Goal: Task Accomplishment & Management: Manage account settings

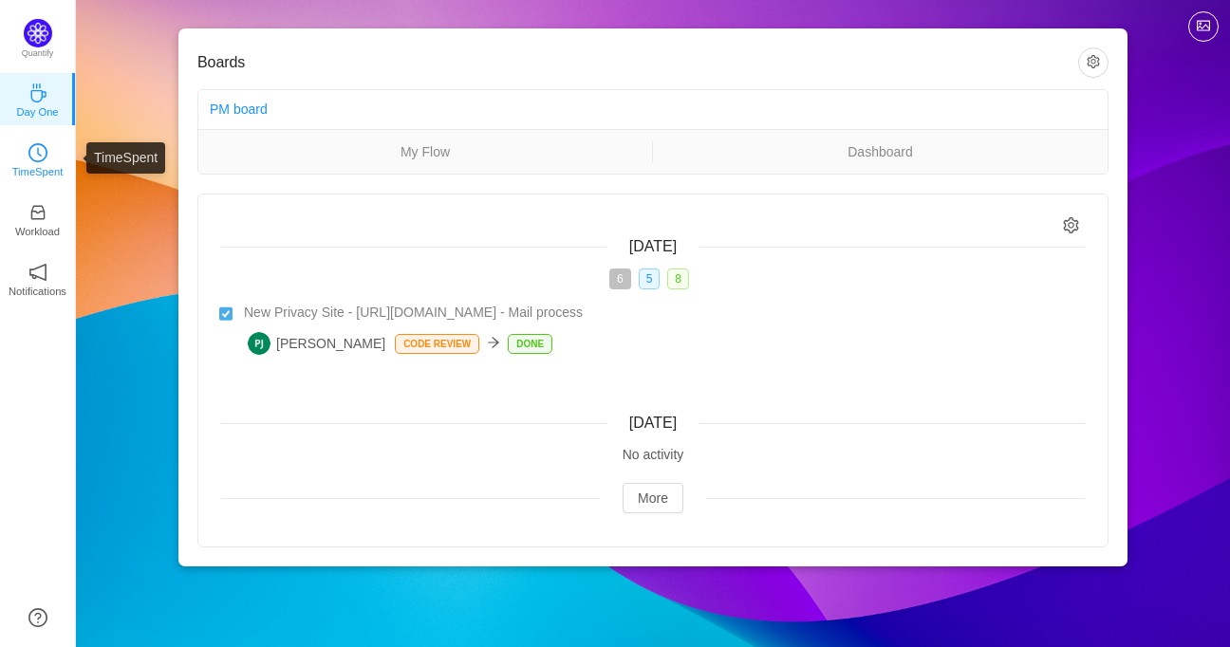
click at [38, 169] on p "TimeSpent" at bounding box center [37, 171] width 51 height 17
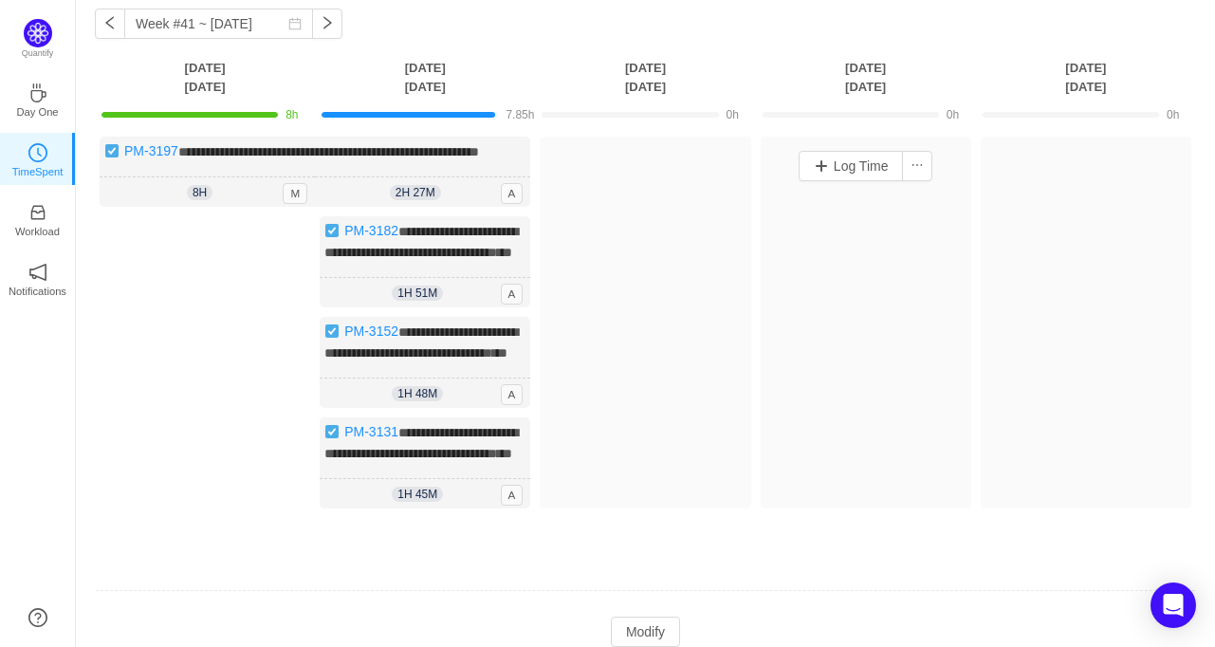
scroll to position [190, 0]
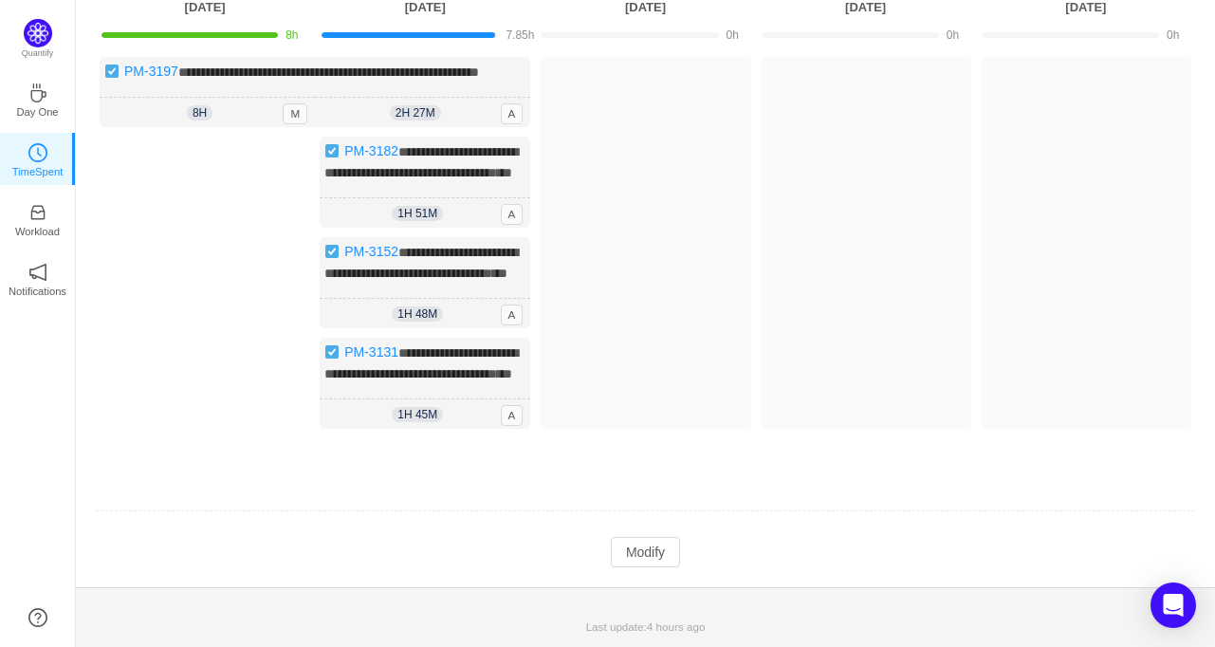
click at [682, 568] on td "Modify Cancel Submit" at bounding box center [646, 552] width 1102 height 32
click at [628, 567] on button "Modify" at bounding box center [645, 552] width 69 height 30
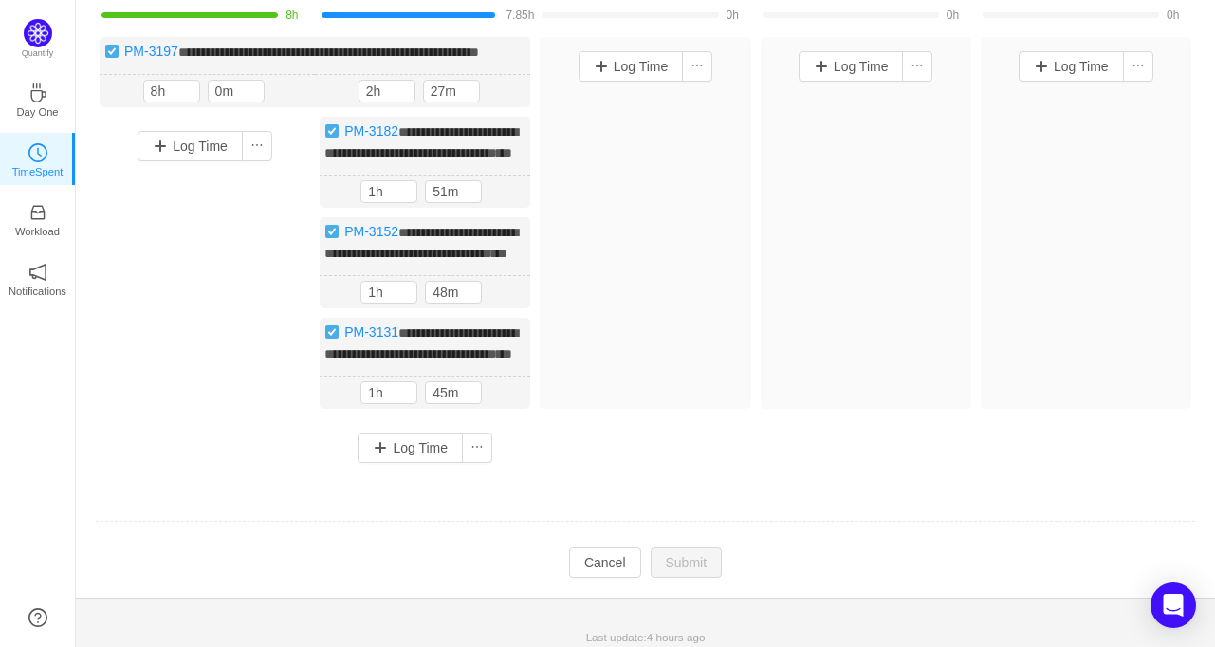
scroll to position [74, 0]
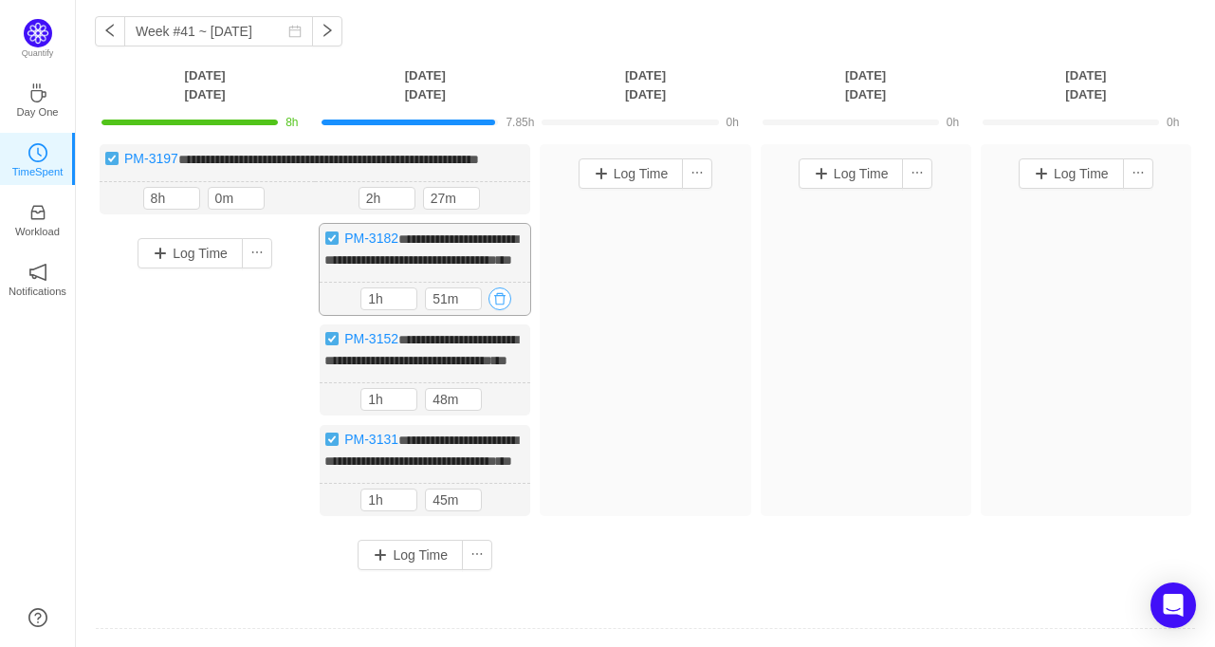
click at [501, 310] on button "button" at bounding box center [500, 298] width 23 height 23
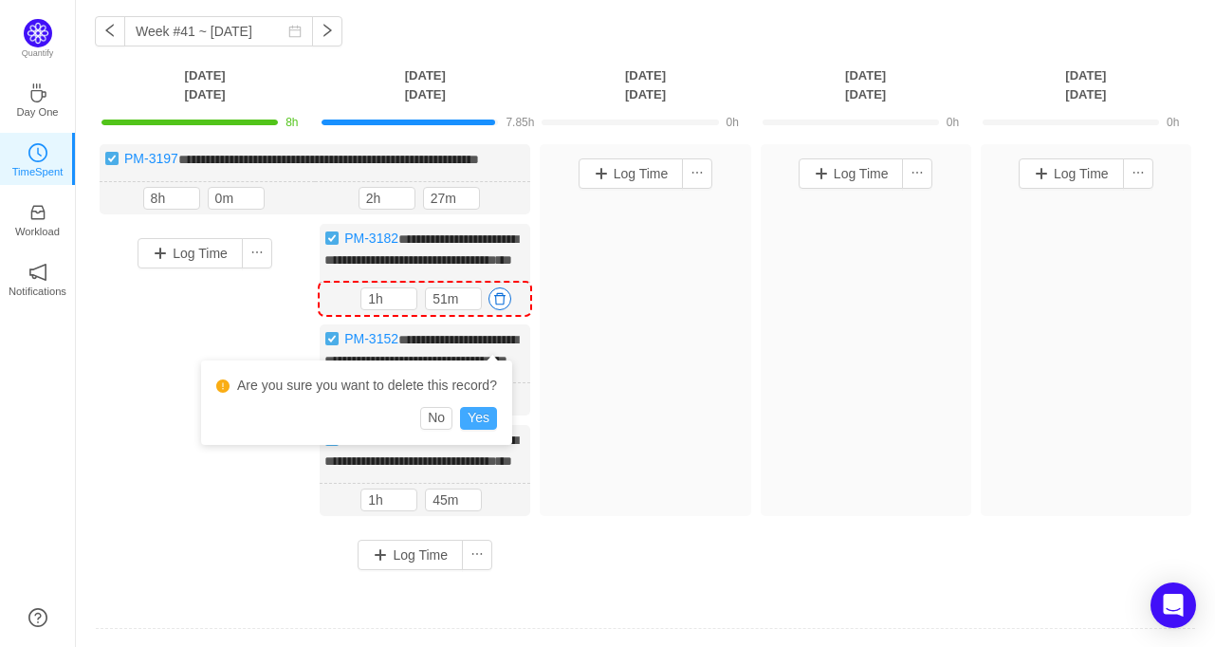
drag, startPoint x: 483, startPoint y: 418, endPoint x: 512, endPoint y: 423, distance: 29.8
click at [484, 418] on button "Yes" at bounding box center [478, 418] width 37 height 23
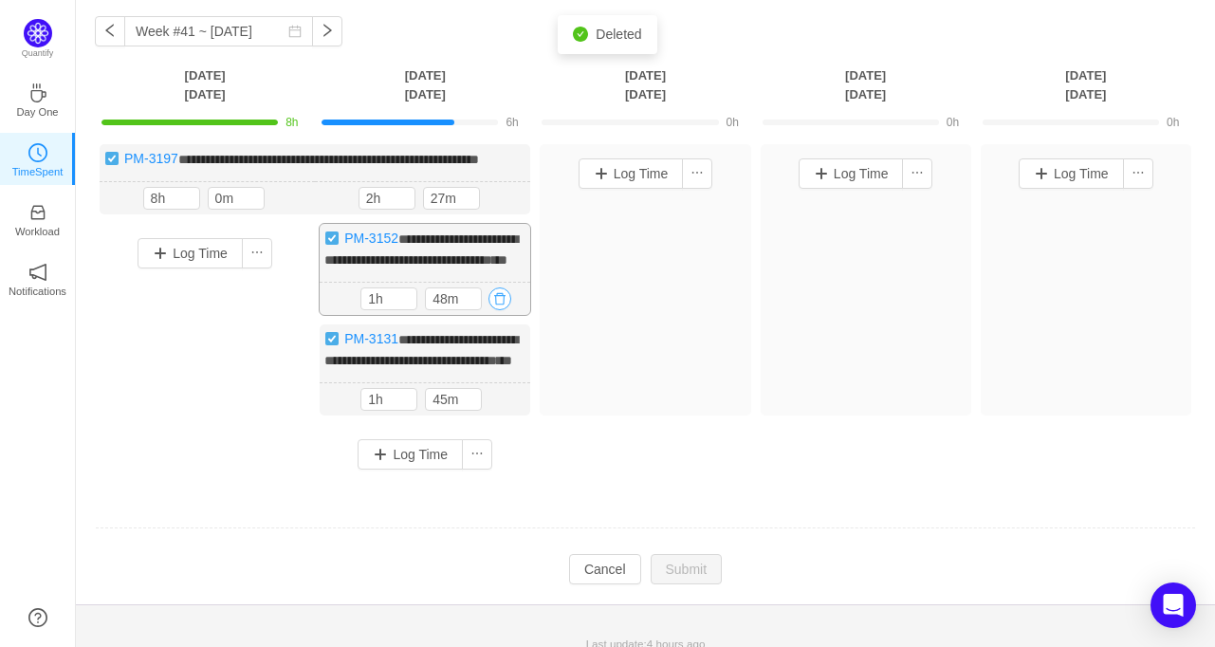
click at [494, 310] on button "button" at bounding box center [500, 298] width 23 height 23
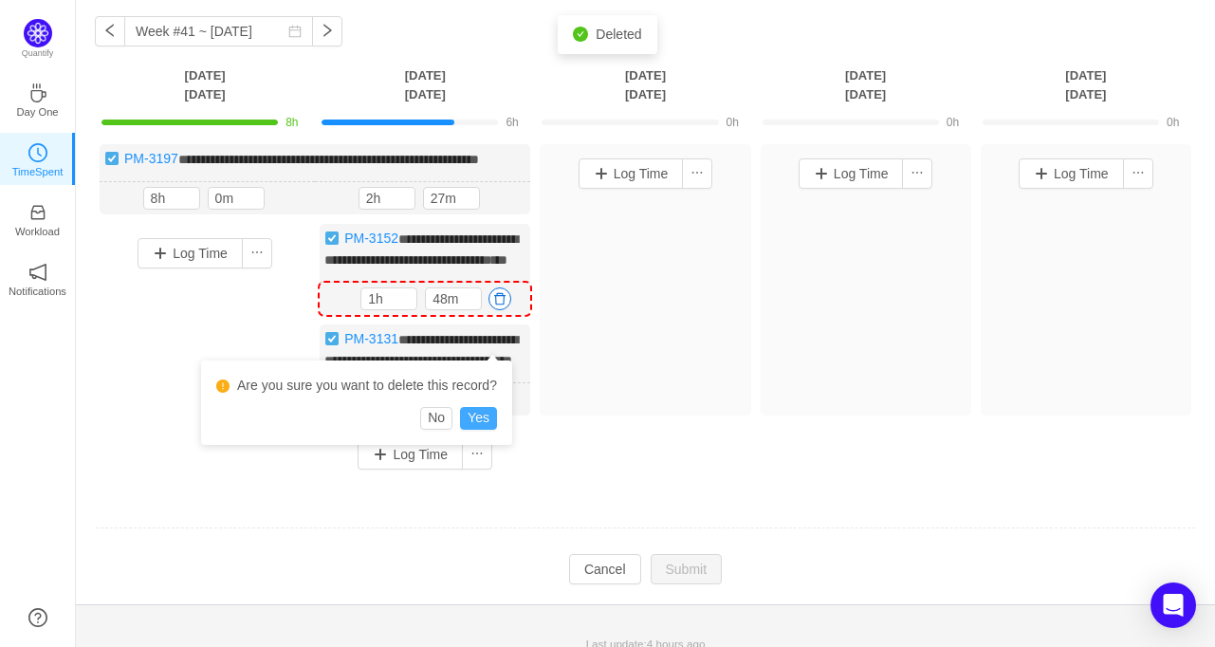
click at [489, 423] on button "Yes" at bounding box center [478, 418] width 37 height 23
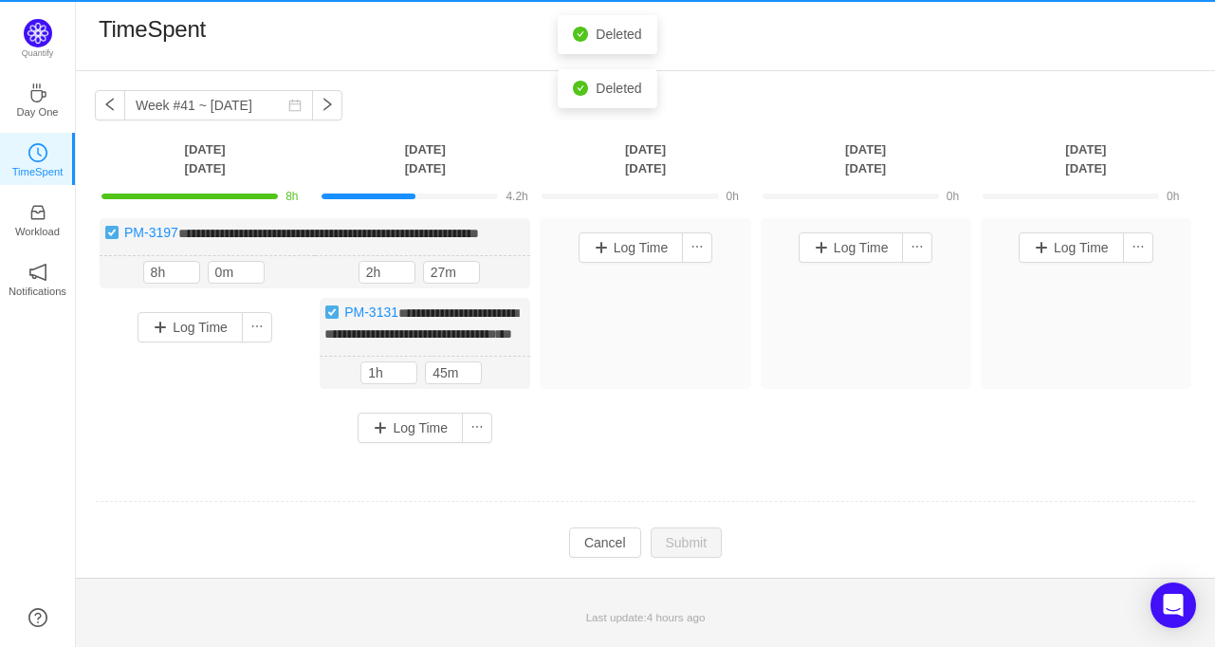
scroll to position [27, 0]
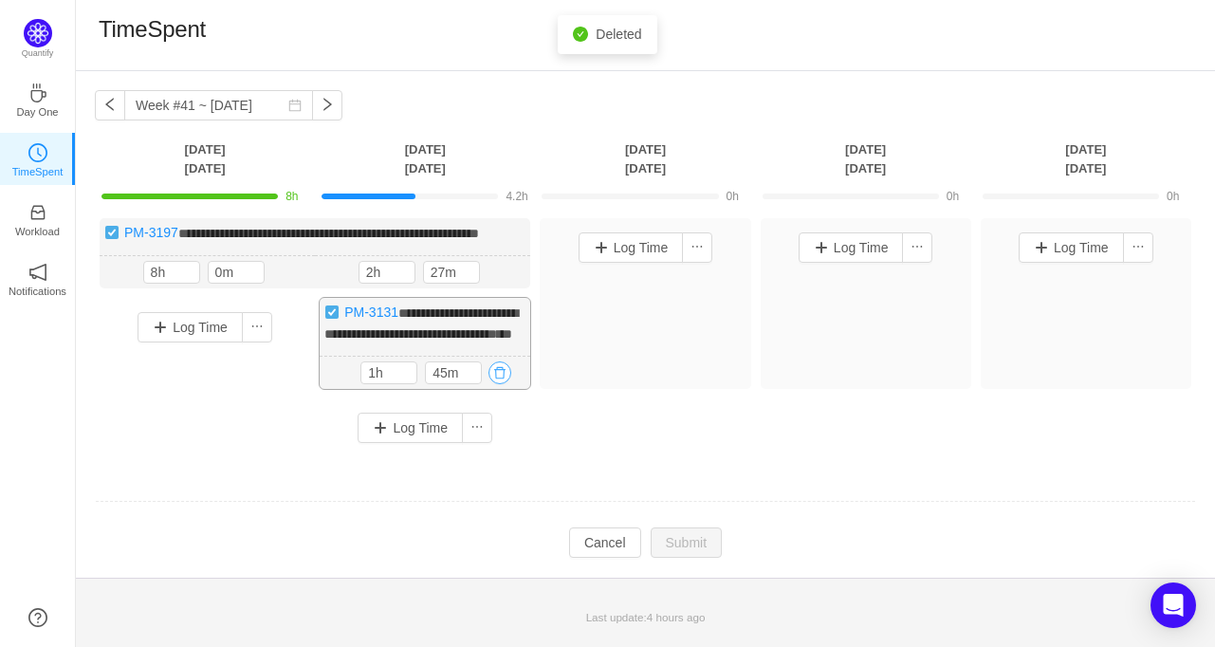
click at [499, 383] on button "button" at bounding box center [500, 372] width 23 height 23
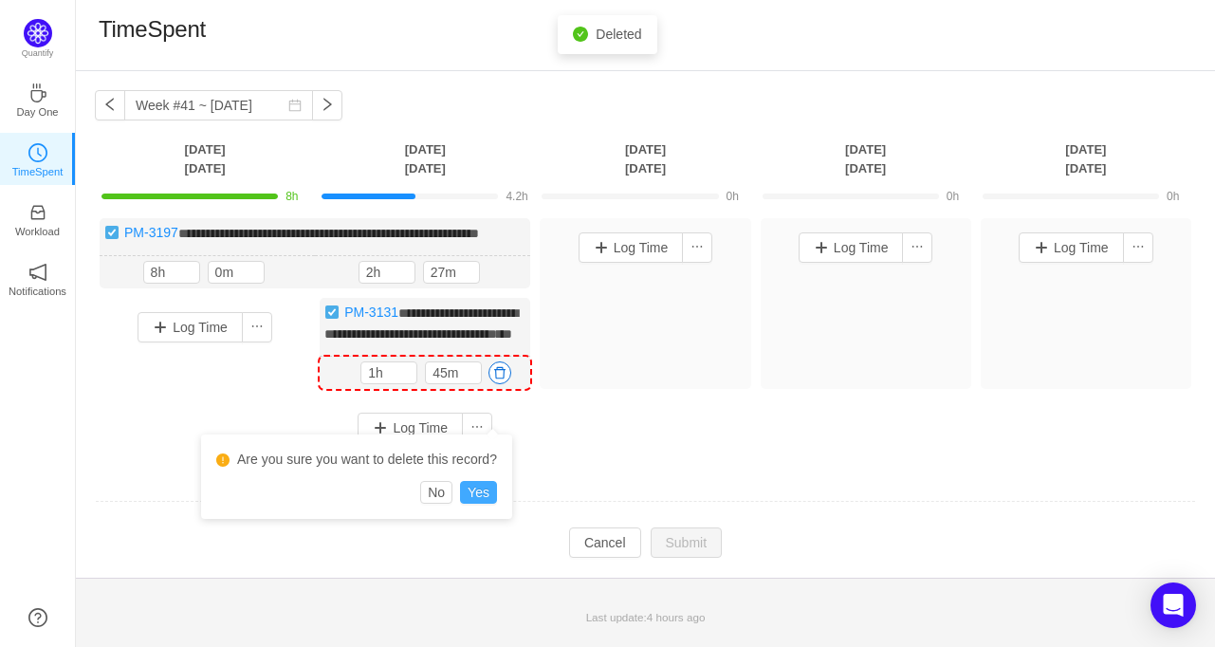
click at [471, 481] on button "Yes" at bounding box center [478, 492] width 37 height 23
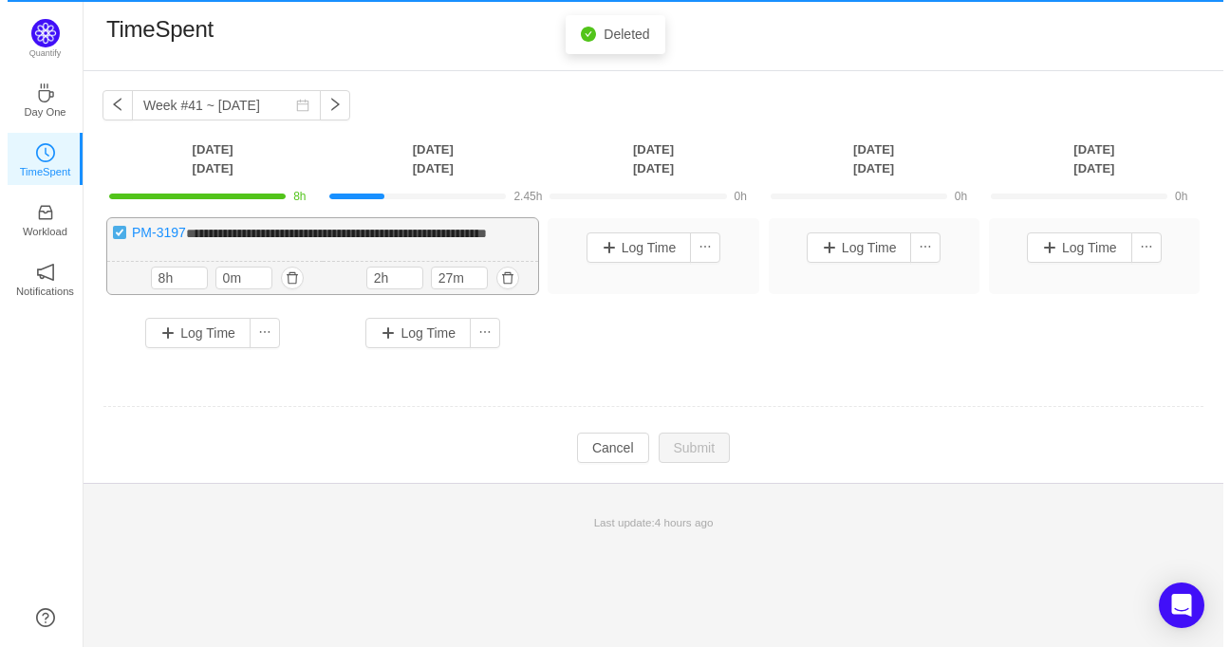
scroll to position [0, 0]
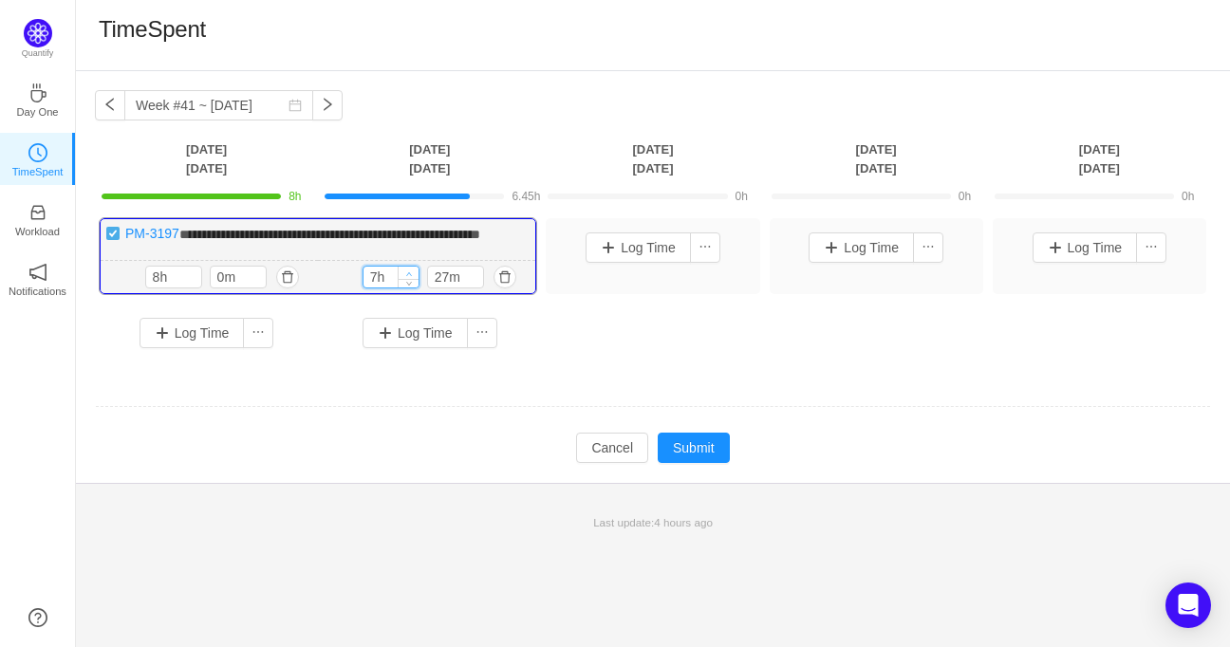
type input "8h"
click at [408, 277] on icon "icon: up" at bounding box center [408, 273] width 7 height 7
type input "0m"
click at [473, 285] on icon "icon: down" at bounding box center [473, 281] width 7 height 7
click at [681, 457] on button "Submit" at bounding box center [694, 448] width 72 height 30
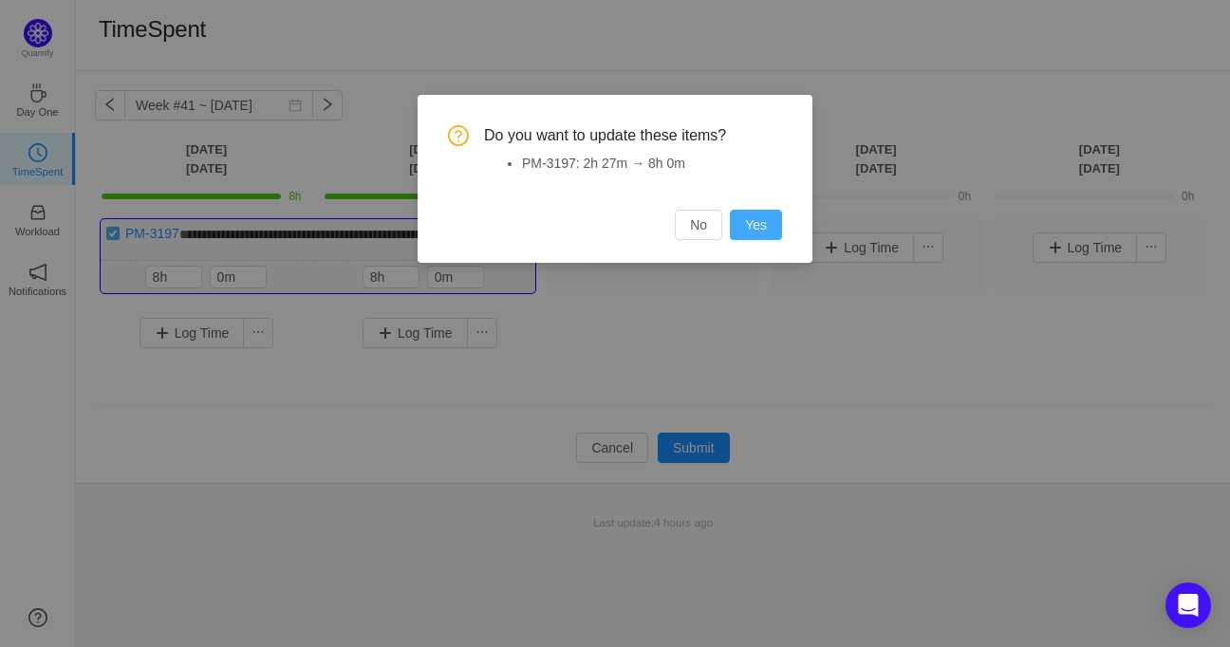
click at [763, 227] on button "Yes" at bounding box center [756, 225] width 52 height 30
